Goal: Find specific fact: Find specific fact

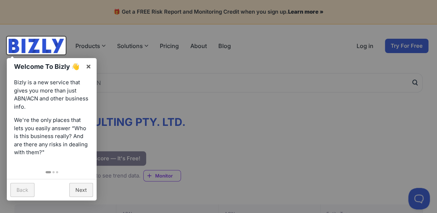
click at [258, 108] on div at bounding box center [218, 106] width 437 height 213
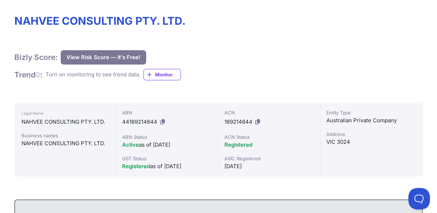
scroll to position [108, 0]
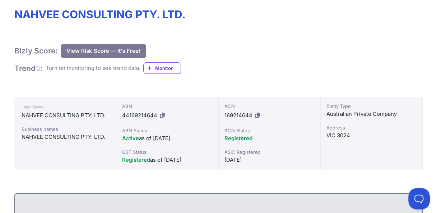
click at [233, 117] on span "169214644" at bounding box center [238, 115] width 28 height 7
copy div "169214644"
click at [135, 112] on span "44169214644" at bounding box center [139, 115] width 35 height 7
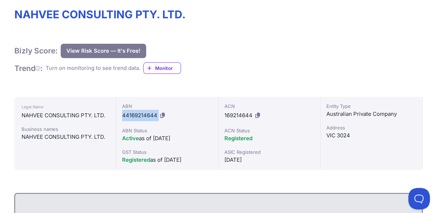
copy div "44169214644"
